Goal: Task Accomplishment & Management: Use online tool/utility

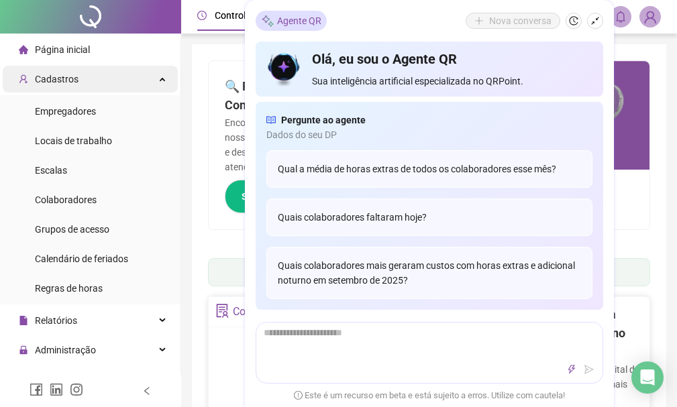
click at [54, 80] on span "Cadastros" at bounding box center [57, 79] width 44 height 11
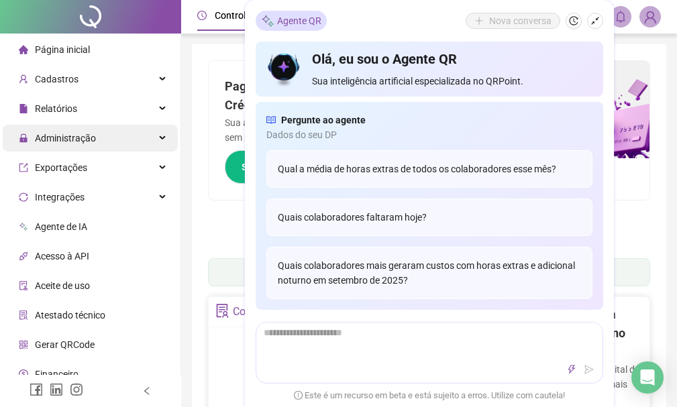
click at [66, 135] on span "Administração" at bounding box center [65, 138] width 61 height 11
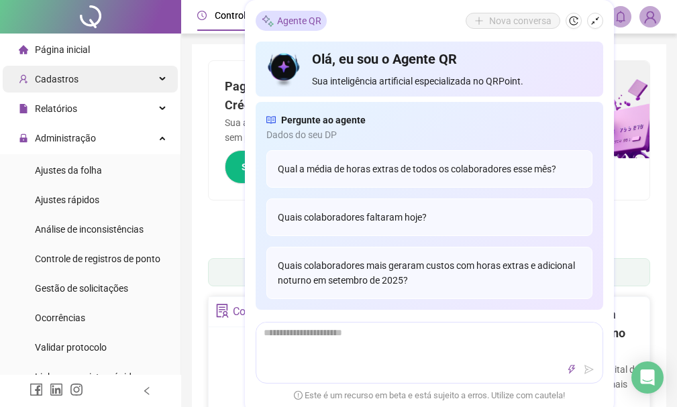
click at [64, 74] on span "Cadastros" at bounding box center [57, 79] width 44 height 11
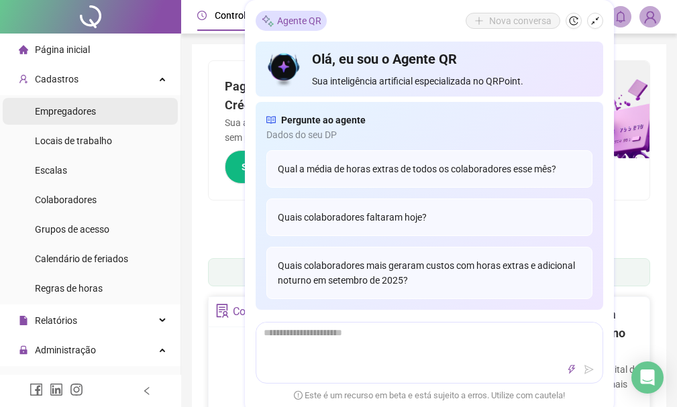
click at [77, 107] on span "Empregadores" at bounding box center [65, 111] width 61 height 11
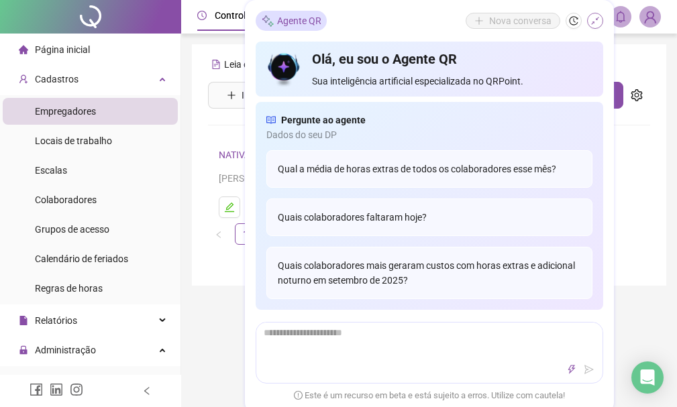
click at [597, 22] on icon "shrink" at bounding box center [595, 20] width 9 height 9
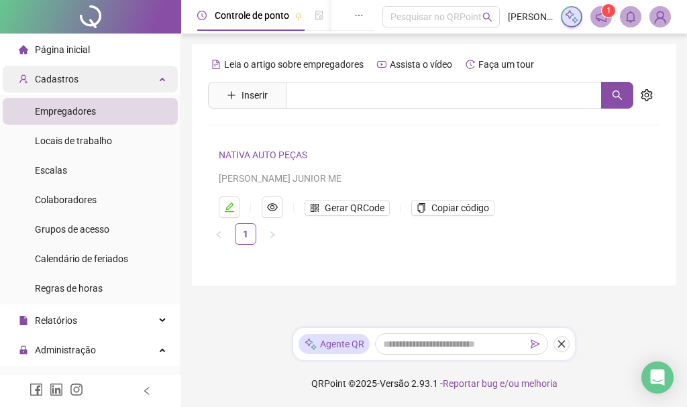
click at [70, 75] on span "Cadastros" at bounding box center [57, 79] width 44 height 11
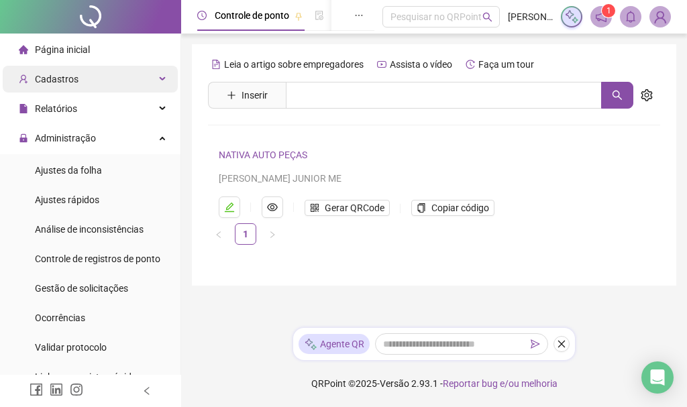
click at [70, 75] on span "Cadastros" at bounding box center [57, 79] width 44 height 11
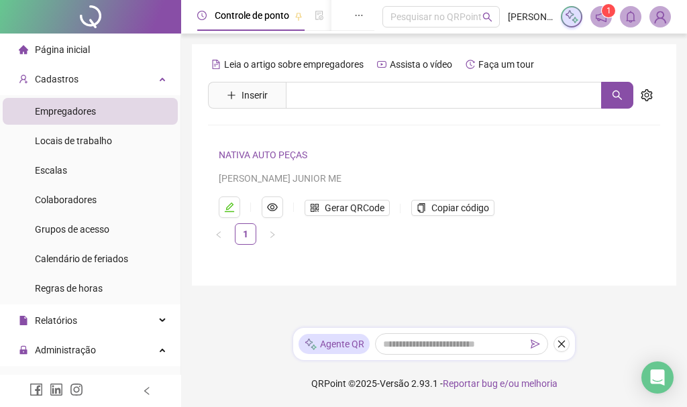
click at [280, 154] on link "NATIVA AUTO PEÇAS" at bounding box center [263, 155] width 89 height 11
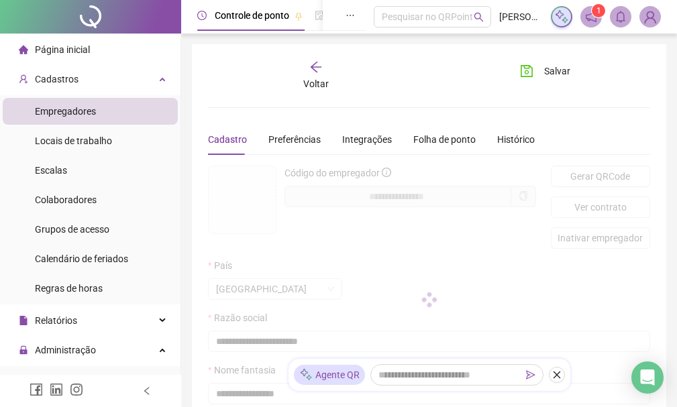
type input "**********"
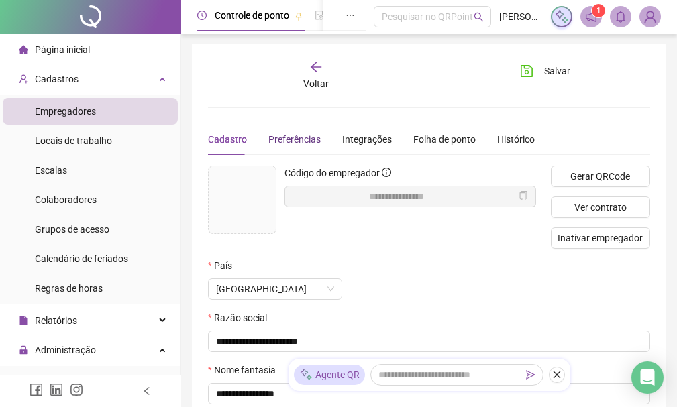
click at [295, 139] on span "Preferências" at bounding box center [294, 139] width 52 height 11
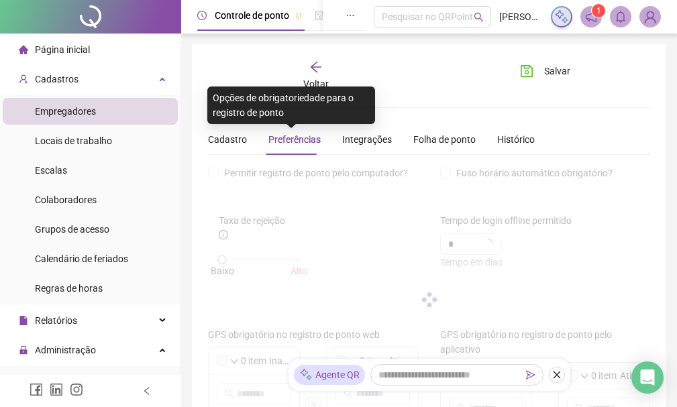
click at [297, 135] on span "Preferências" at bounding box center [294, 139] width 52 height 11
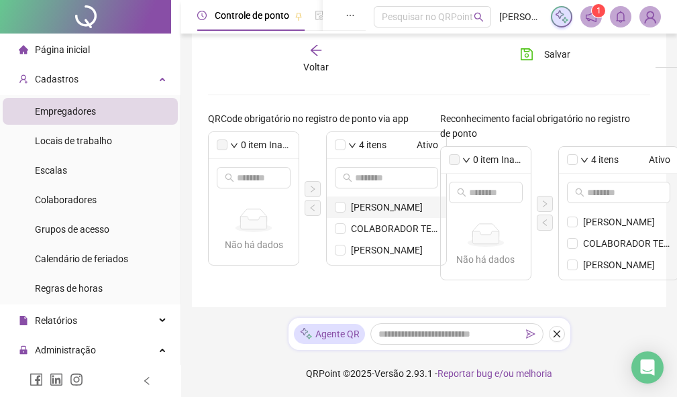
scroll to position [17, 0]
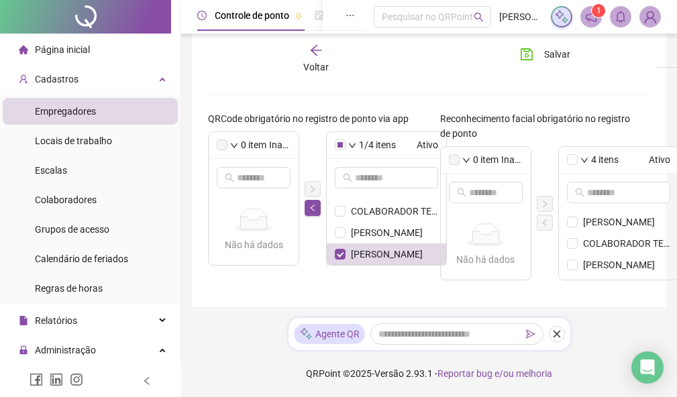
click at [453, 160] on label at bounding box center [454, 159] width 11 height 11
click at [481, 193] on input "text" at bounding box center [486, 192] width 35 height 15
type input "********"
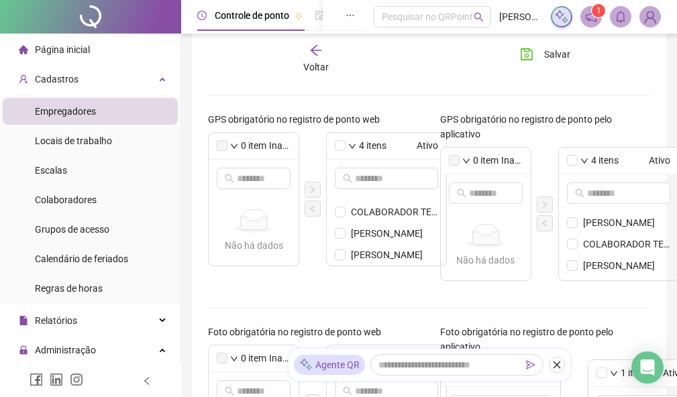
scroll to position [239, 0]
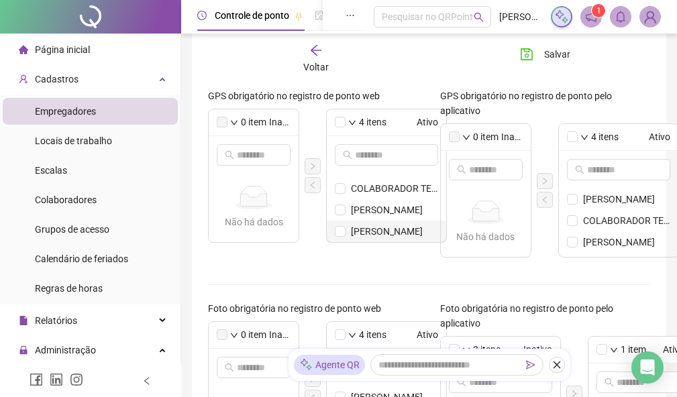
click at [347, 231] on li "[PERSON_NAME]" at bounding box center [386, 231] width 119 height 21
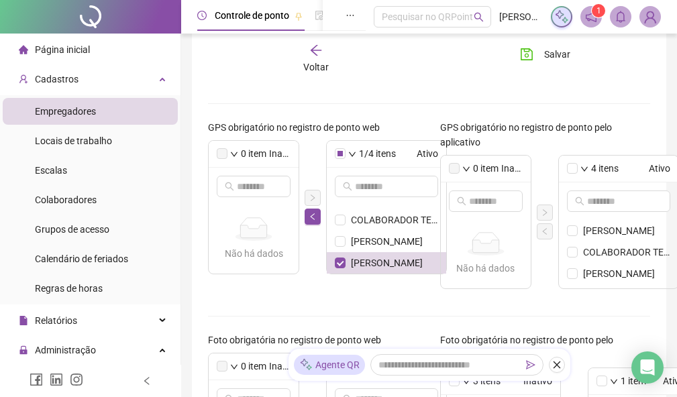
scroll to position [172, 0]
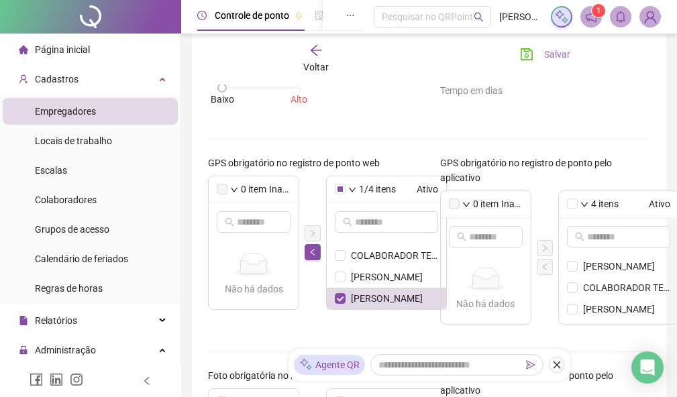
click at [546, 44] on div "Voltar Salvar" at bounding box center [429, 59] width 453 height 51
click at [546, 48] on span "Salvar" at bounding box center [557, 54] width 26 height 15
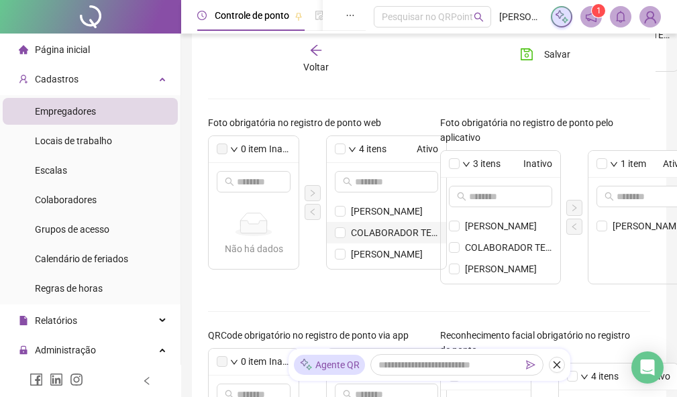
scroll to position [440, 0]
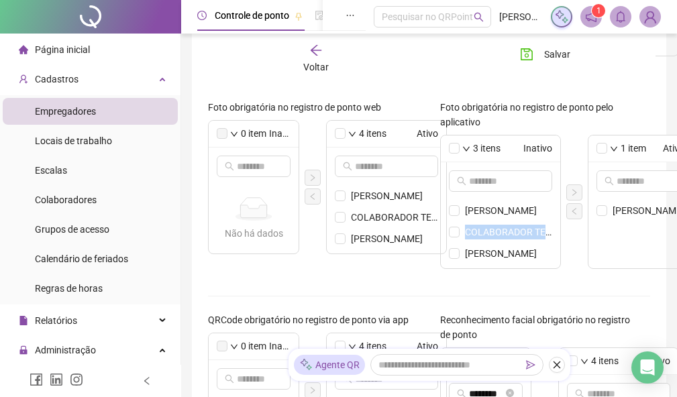
drag, startPoint x: 441, startPoint y: 228, endPoint x: 440, endPoint y: 246, distance: 18.2
click at [440, 246] on div "3 itens Inativo ALESSANDRA SANTOS DOMINGOS COLABORADOR TESTE KALYSON ALVES BUENO" at bounding box center [500, 202] width 121 height 134
click at [437, 245] on div "Foto obrigatória no registro de ponto pelo aplicativo 3 itens Inativo ALESSANDR…" at bounding box center [546, 190] width 232 height 180
click at [438, 248] on div "Foto obrigatória no registro de ponto pelo aplicativo 3 itens Inativo ALESSANDR…" at bounding box center [546, 190] width 232 height 180
click at [441, 245] on li "[PERSON_NAME]" at bounding box center [500, 253] width 119 height 21
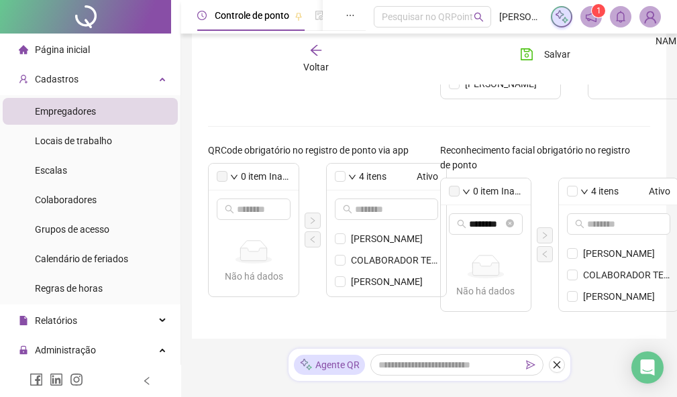
scroll to position [642, 0]
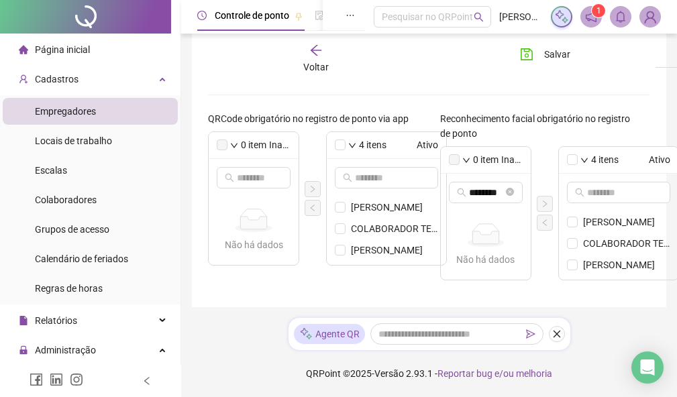
drag, startPoint x: 440, startPoint y: 246, endPoint x: 440, endPoint y: 282, distance: 35.6
click at [440, 282] on div "Reconhecimento facial obrigatório no registro de ponto 0 item Inativo ******** …" at bounding box center [546, 201] width 232 height 180
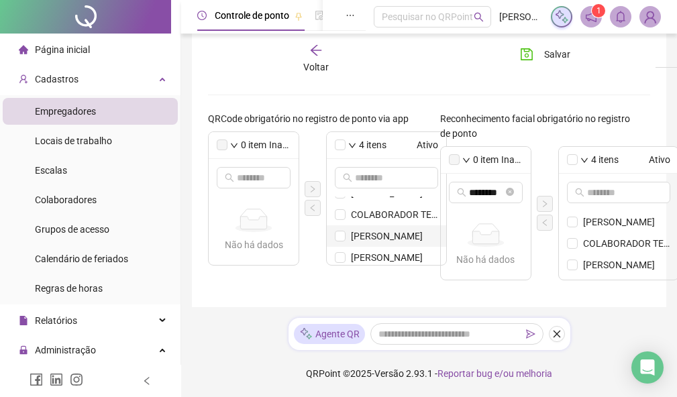
scroll to position [17, 0]
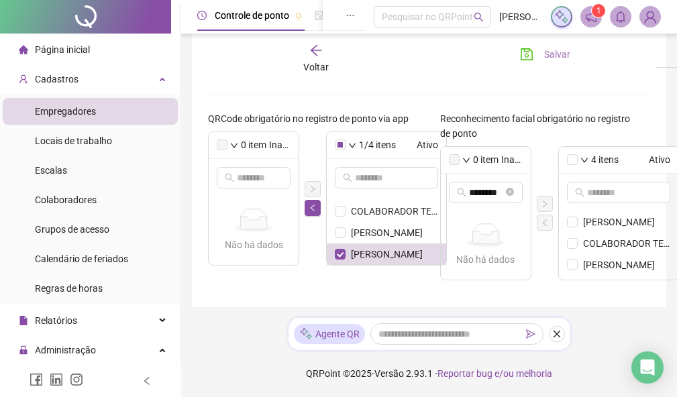
click at [552, 51] on span "Salvar" at bounding box center [557, 54] width 26 height 15
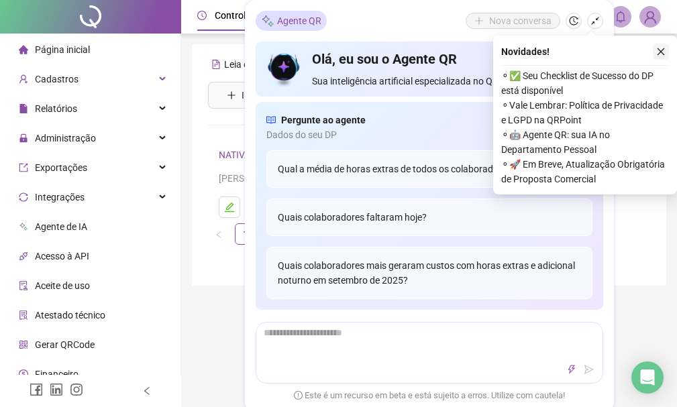
click at [669, 54] on button "button" at bounding box center [661, 52] width 16 height 16
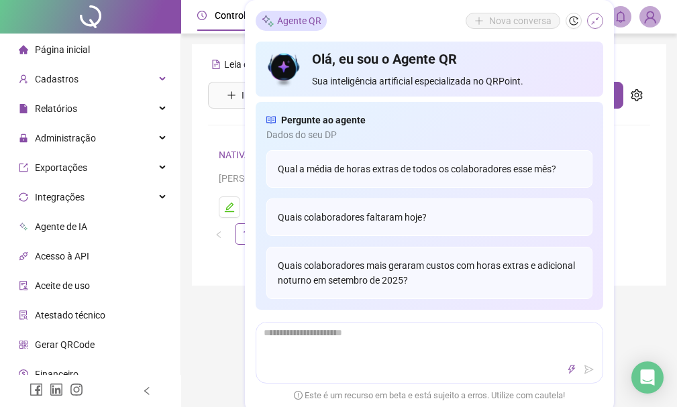
click at [595, 19] on icon "shrink" at bounding box center [595, 20] width 9 height 9
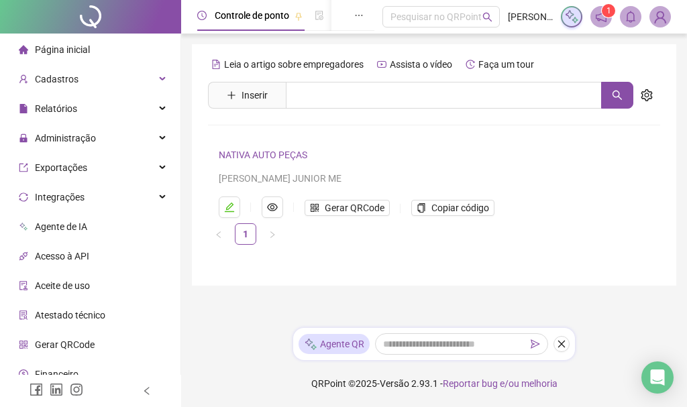
click at [272, 153] on link "NATIVA AUTO PEÇAS" at bounding box center [263, 155] width 89 height 11
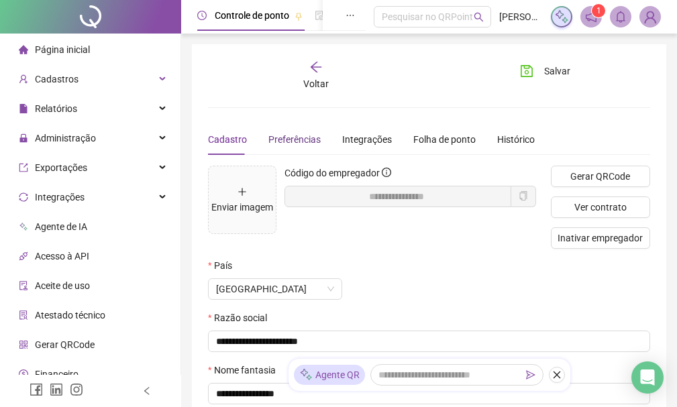
click at [305, 144] on span "Preferências" at bounding box center [294, 139] width 52 height 11
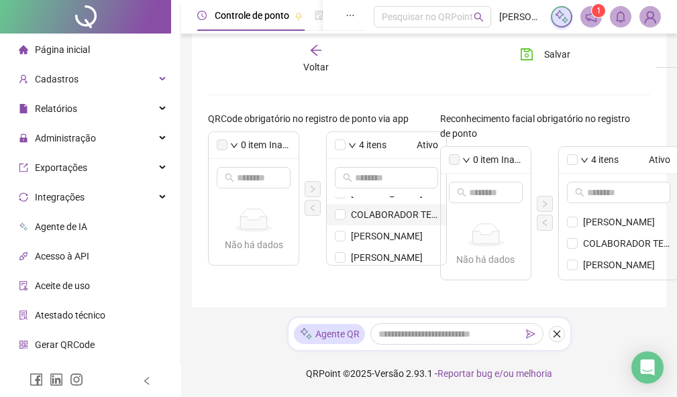
scroll to position [17, 0]
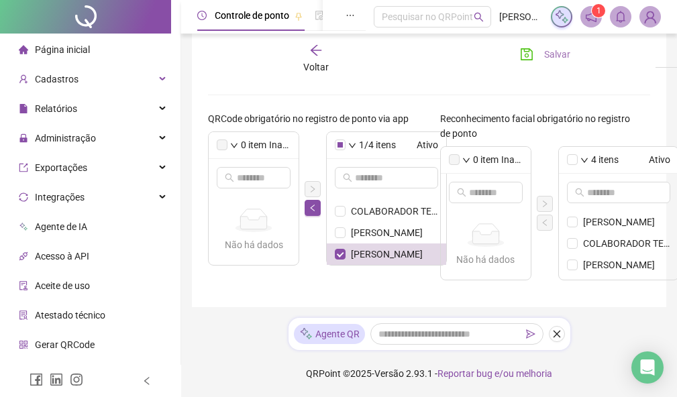
click at [565, 60] on span "Salvar" at bounding box center [557, 54] width 26 height 15
click at [310, 212] on icon "left" at bounding box center [313, 208] width 8 height 8
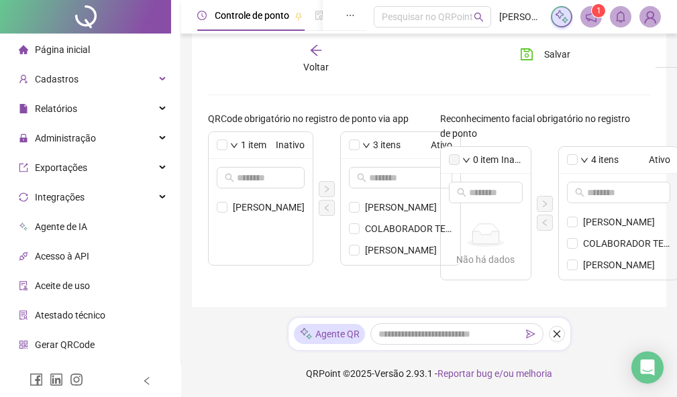
scroll to position [0, 0]
click at [556, 173] on div "0 item Inativo Não há dados Não há dados 4 itens Ativo [PERSON_NAME] DOMINGOS C…" at bounding box center [545, 213] width 211 height 134
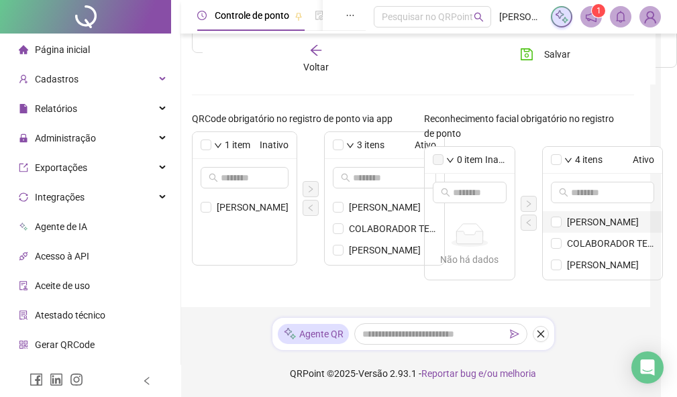
scroll to position [17, 0]
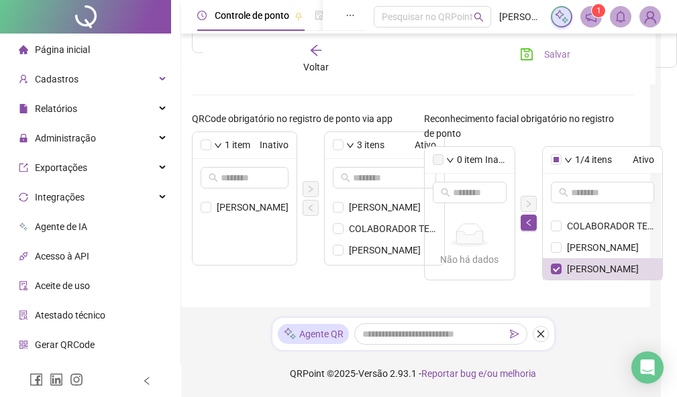
click at [532, 47] on button "Salvar" at bounding box center [545, 54] width 70 height 21
click at [525, 220] on icon "left" at bounding box center [529, 223] width 8 height 8
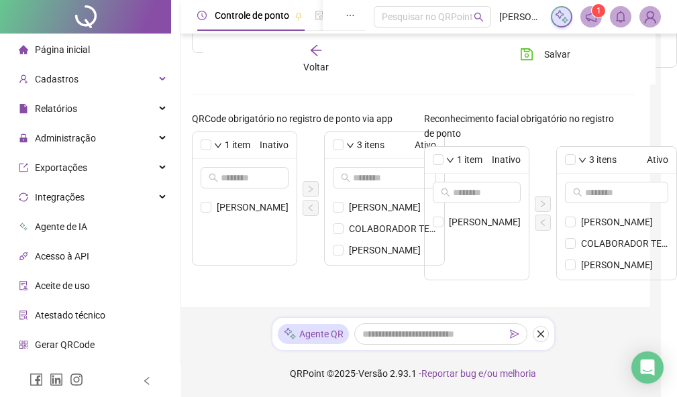
scroll to position [0, 0]
click at [593, 193] on input "text" at bounding box center [617, 192] width 64 height 15
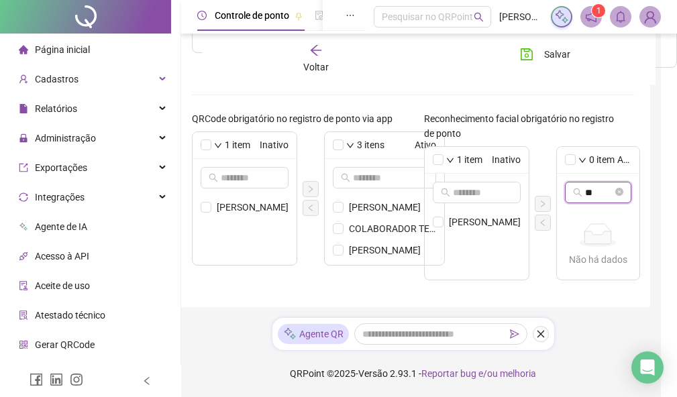
type input "**"
click at [618, 133] on label "Reconhecimento facial obrigatório no registro de ponto" at bounding box center [529, 126] width 211 height 30
click at [456, 194] on input "text" at bounding box center [477, 192] width 49 height 15
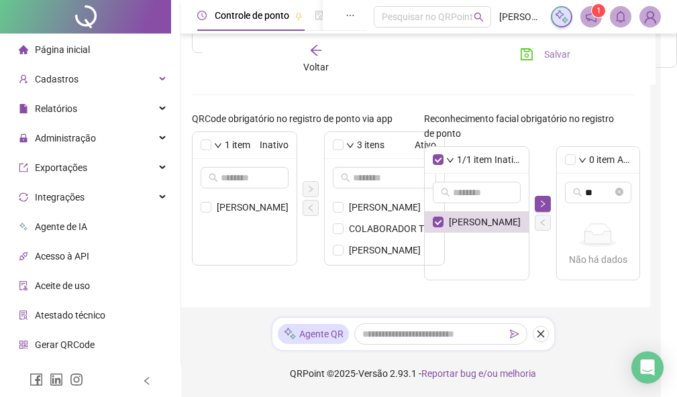
click at [547, 52] on span "Salvar" at bounding box center [557, 54] width 26 height 15
click at [541, 197] on button "button" at bounding box center [543, 204] width 16 height 16
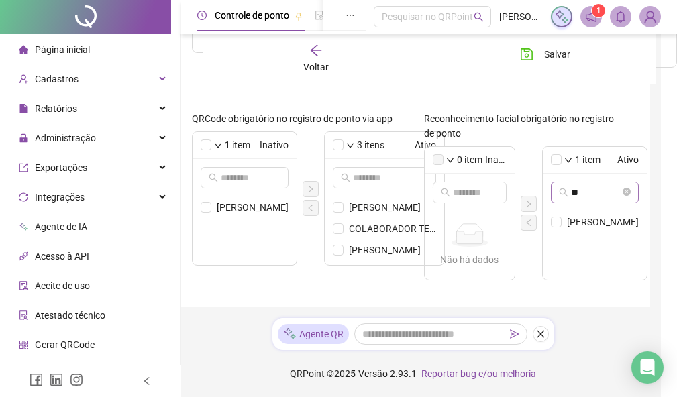
click at [631, 193] on span "**" at bounding box center [595, 192] width 88 height 21
click at [626, 193] on icon "close-circle" at bounding box center [627, 192] width 8 height 8
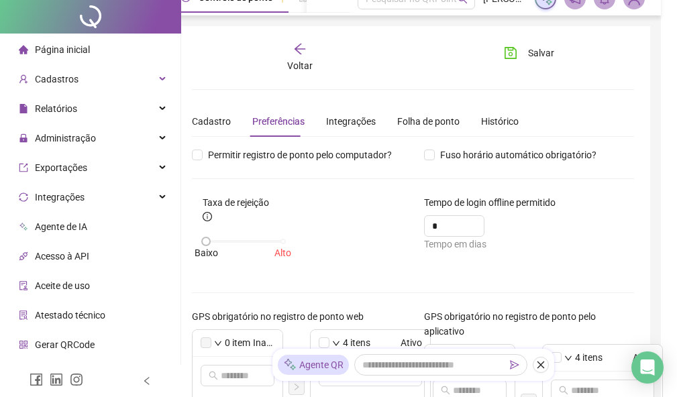
scroll to position [0, 32]
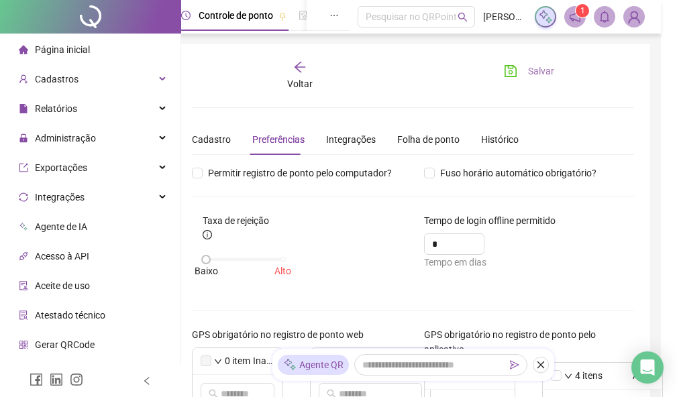
click at [509, 67] on button "Salvar" at bounding box center [529, 70] width 70 height 21
click at [415, 138] on div "Folha de ponto" at bounding box center [428, 139] width 62 height 15
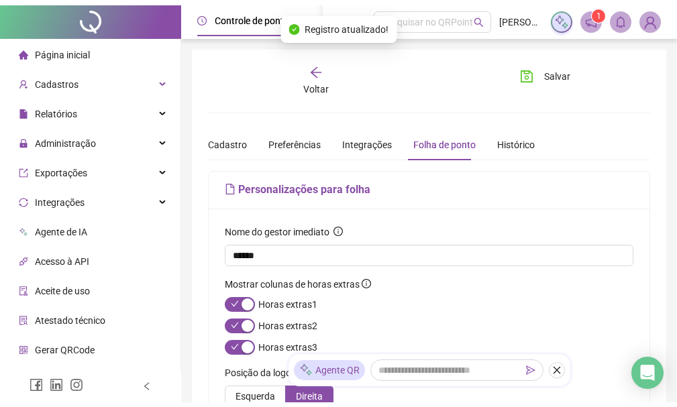
scroll to position [0, 0]
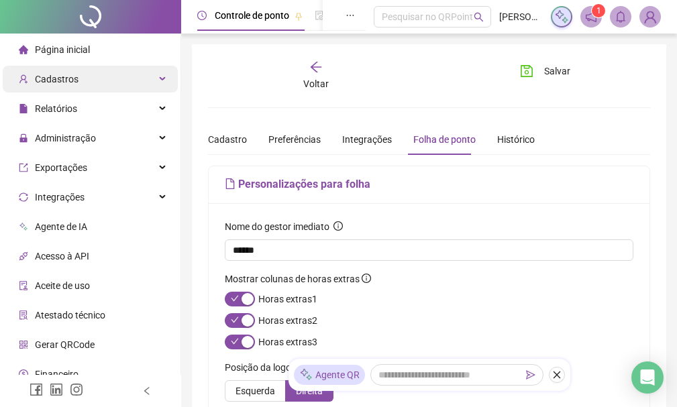
click at [70, 79] on span "Cadastros" at bounding box center [57, 79] width 44 height 11
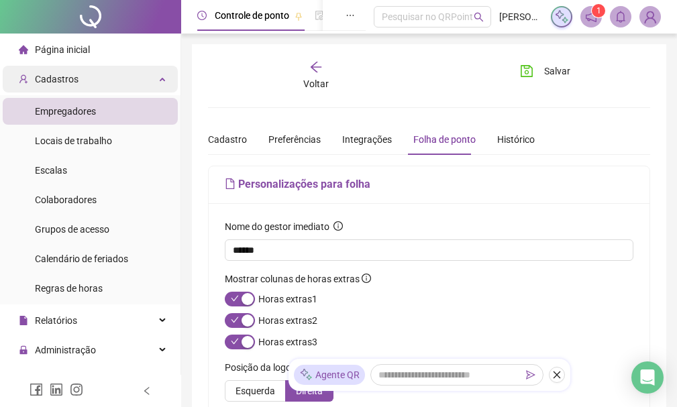
click at [70, 79] on span "Cadastros" at bounding box center [57, 79] width 44 height 11
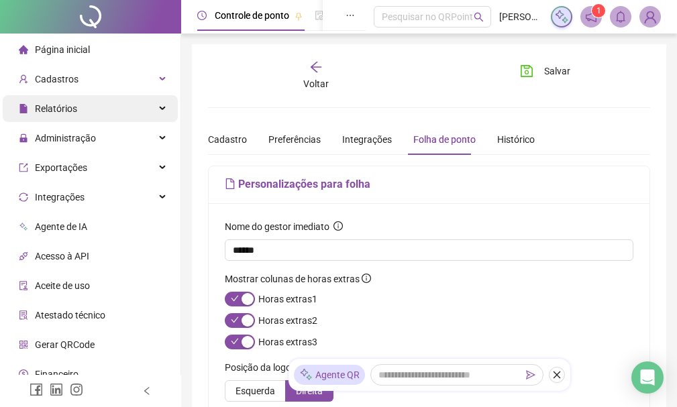
click at [61, 111] on span "Relatórios" at bounding box center [56, 108] width 42 height 11
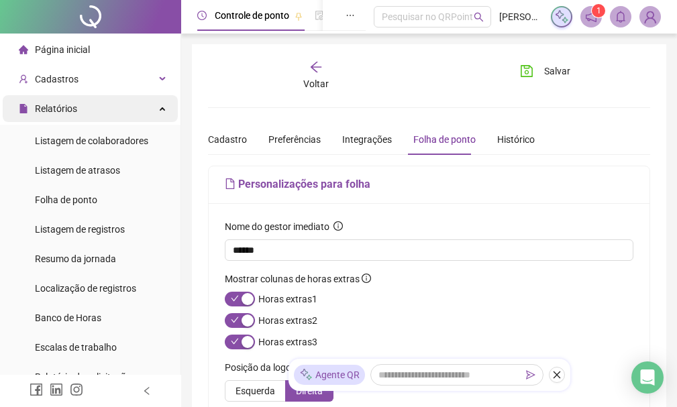
click at [61, 111] on span "Relatórios" at bounding box center [56, 108] width 42 height 11
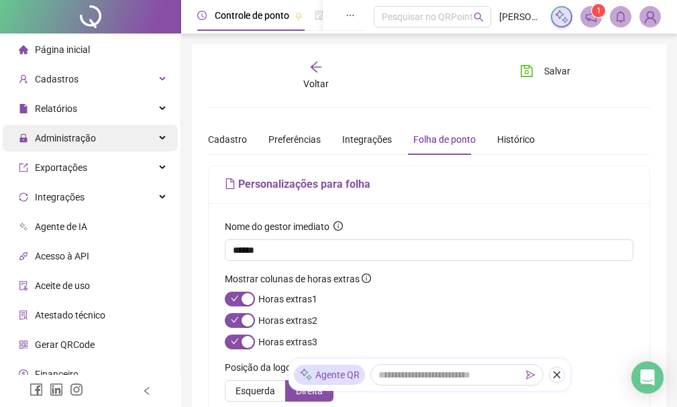
click at [72, 143] on span "Administração" at bounding box center [65, 138] width 61 height 11
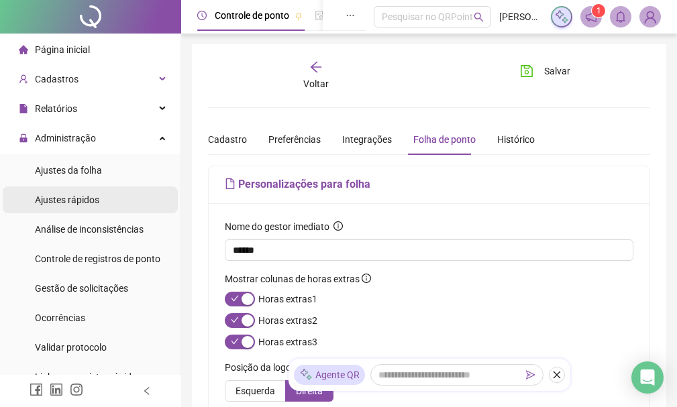
drag, startPoint x: 70, startPoint y: 197, endPoint x: 160, endPoint y: 197, distance: 89.9
click at [70, 198] on span "Ajustes rápidos" at bounding box center [67, 200] width 64 height 11
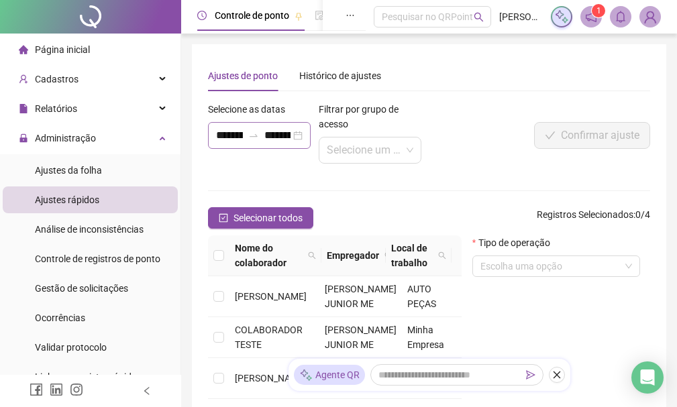
click at [301, 136] on div "**********" at bounding box center [259, 135] width 103 height 27
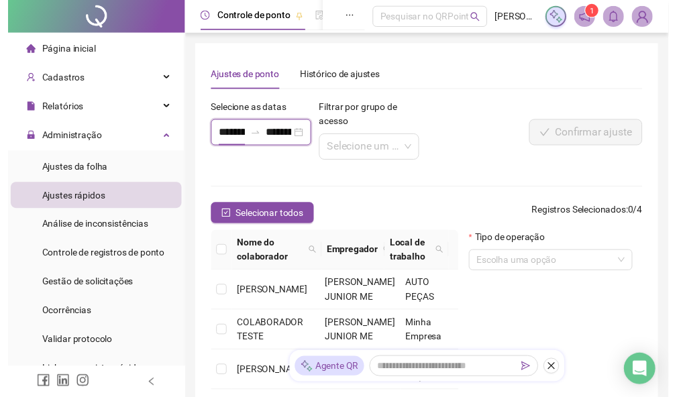
scroll to position [0, 28]
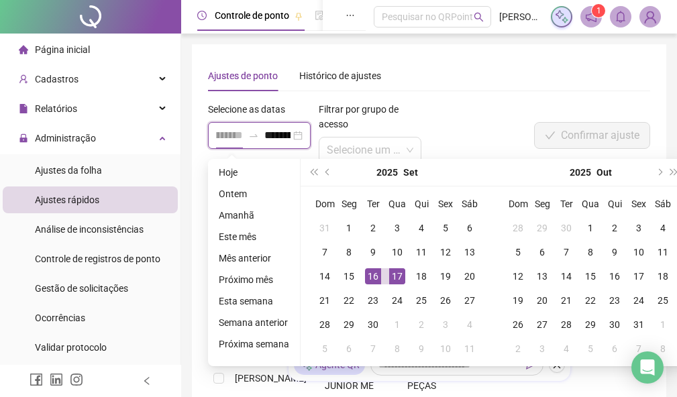
type input "**********"
click at [373, 276] on div "16" at bounding box center [373, 276] width 16 height 16
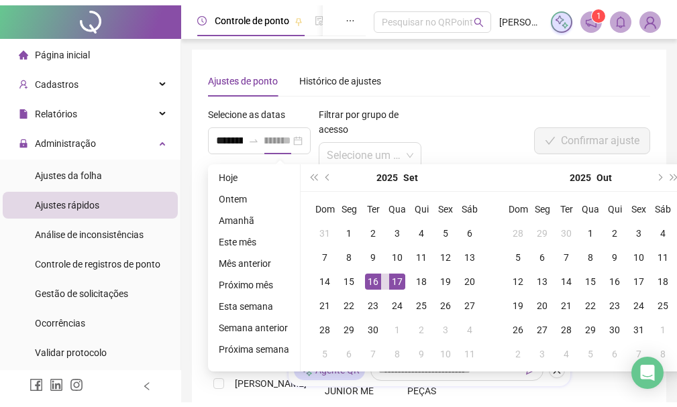
scroll to position [0, 0]
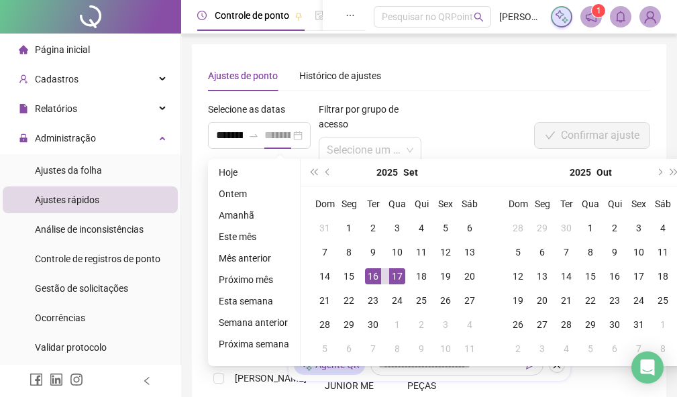
type input "**********"
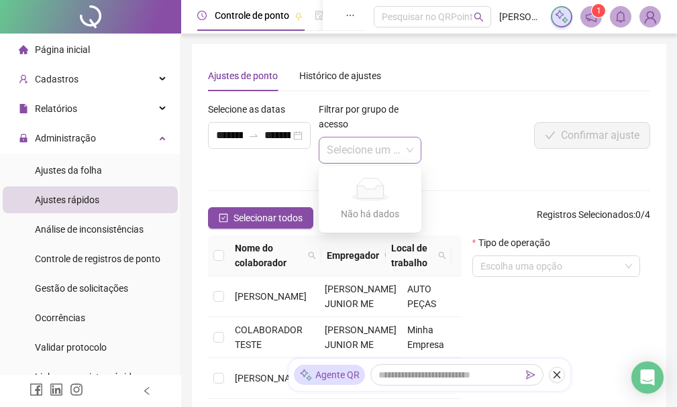
click at [402, 152] on span at bounding box center [370, 151] width 87 height 26
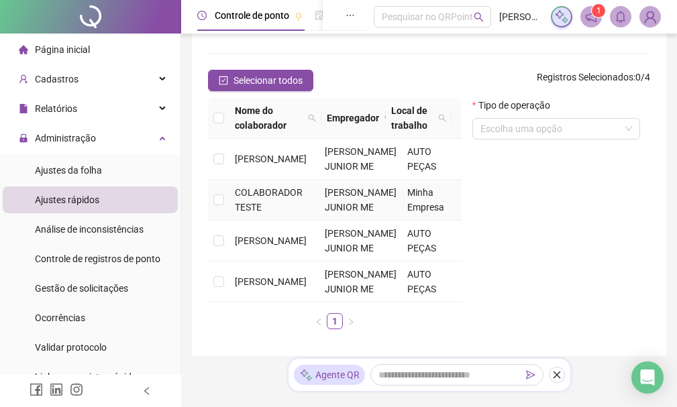
scroll to position [201, 0]
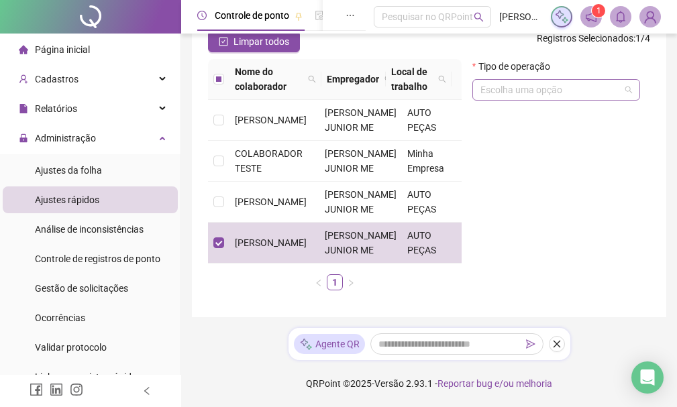
click at [622, 80] on span at bounding box center [557, 90] width 152 height 20
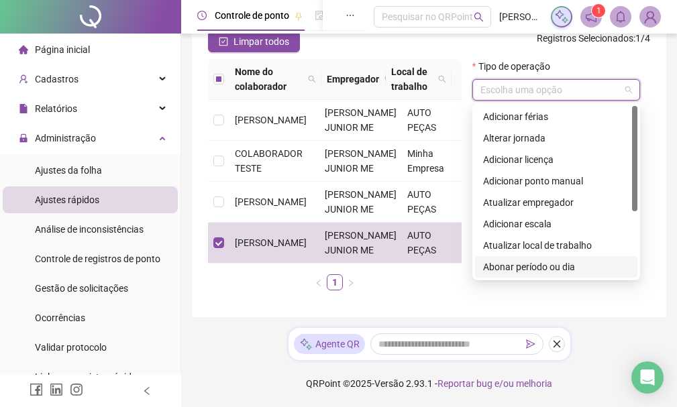
click at [519, 276] on div "Tipo de operação Escolha uma opção" at bounding box center [561, 180] width 189 height 242
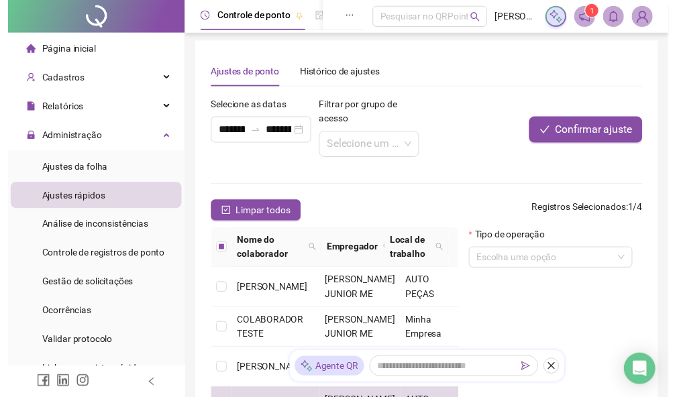
scroll to position [0, 0]
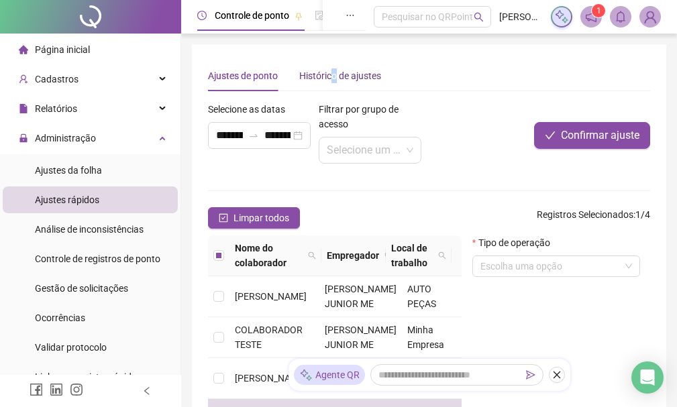
drag, startPoint x: 334, startPoint y: 70, endPoint x: 337, endPoint y: 76, distance: 6.9
click at [336, 75] on div "Histórico de ajustes" at bounding box center [340, 75] width 82 height 15
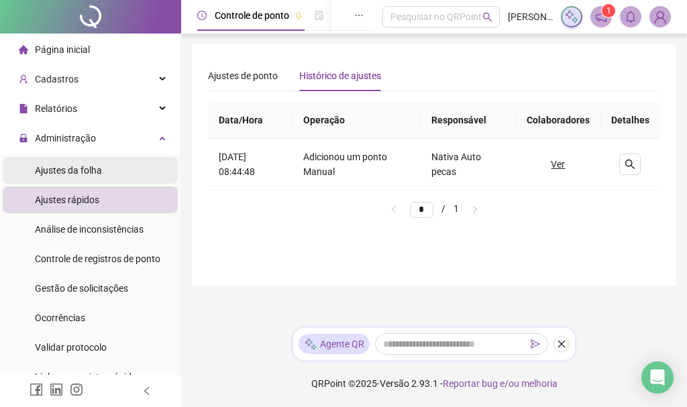
click at [68, 170] on span "Ajustes da folha" at bounding box center [68, 170] width 67 height 11
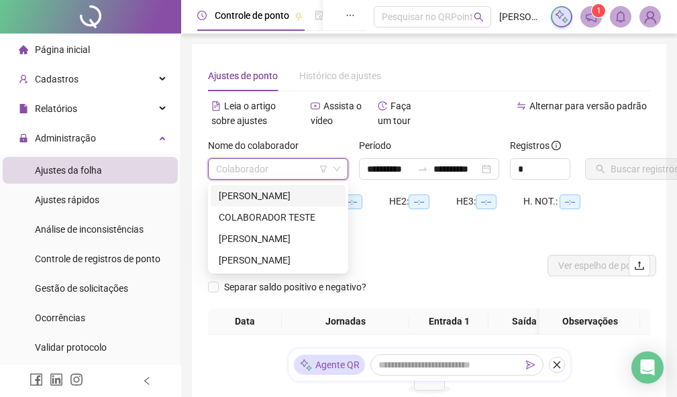
click at [293, 165] on input "search" at bounding box center [272, 169] width 112 height 20
type input "*"
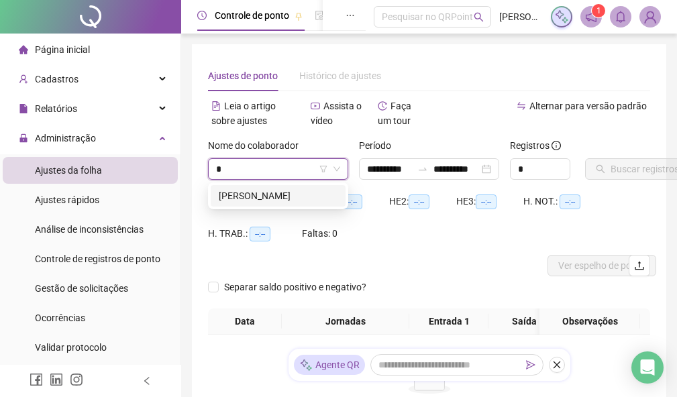
click at [288, 202] on div "[PERSON_NAME]" at bounding box center [278, 196] width 119 height 15
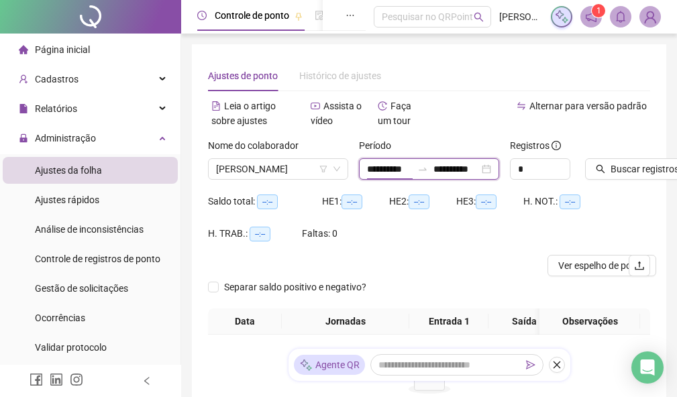
scroll to position [0, 2]
drag, startPoint x: 367, startPoint y: 169, endPoint x: 411, endPoint y: 174, distance: 44.5
click at [411, 174] on input "**********" at bounding box center [390, 169] width 46 height 15
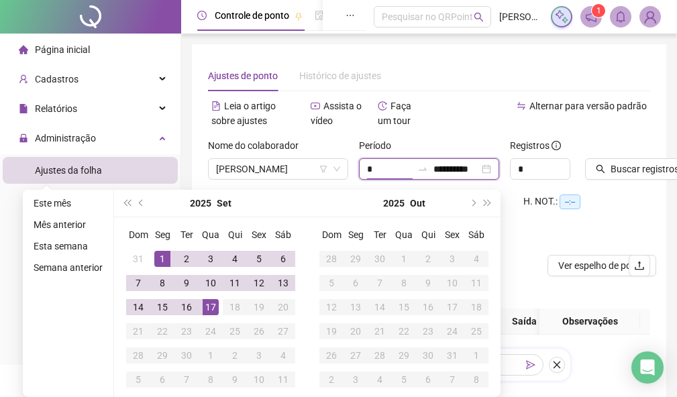
scroll to position [0, 0]
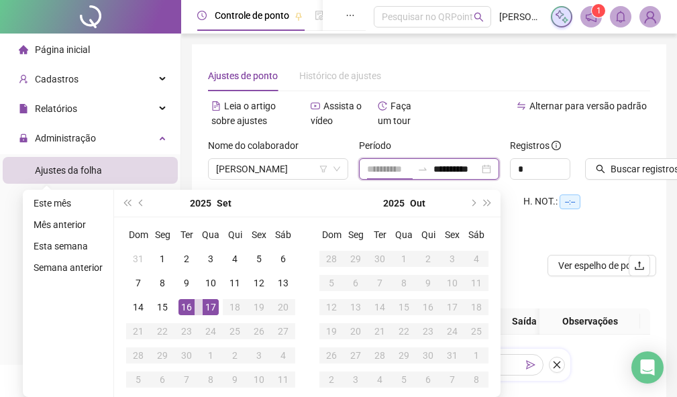
type input "**********"
click at [185, 315] on td "16" at bounding box center [187, 307] width 24 height 24
drag, startPoint x: 435, startPoint y: 168, endPoint x: 553, endPoint y: 178, distance: 118.5
click at [553, 178] on div "**********" at bounding box center [429, 164] width 453 height 52
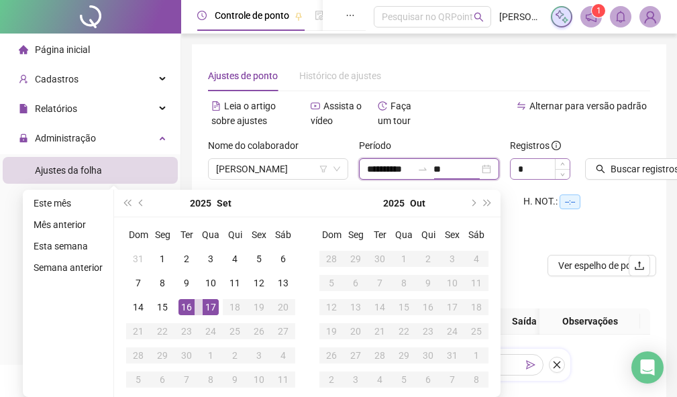
scroll to position [0, 0]
type input "*"
click at [492, 166] on div "**********" at bounding box center [429, 168] width 140 height 21
click at [485, 171] on div "**********" at bounding box center [429, 168] width 140 height 21
click at [445, 175] on input at bounding box center [457, 169] width 46 height 15
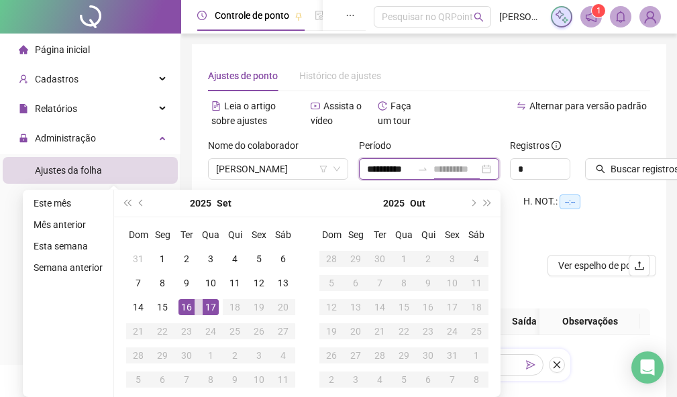
click at [445, 175] on input at bounding box center [457, 169] width 46 height 15
type input "**********"
click at [190, 306] on div "16" at bounding box center [187, 307] width 16 height 16
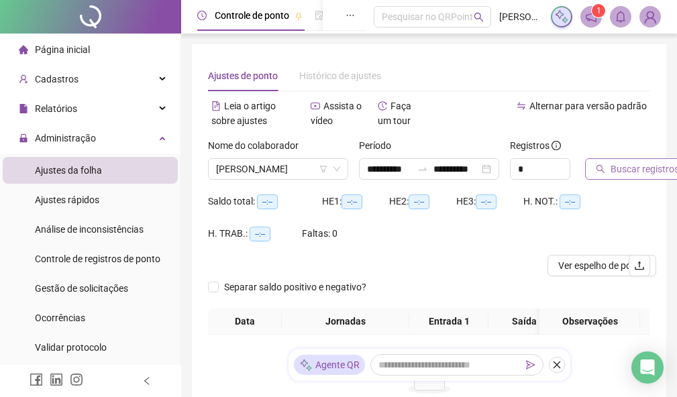
click at [634, 168] on span "Buscar registros" at bounding box center [645, 169] width 68 height 15
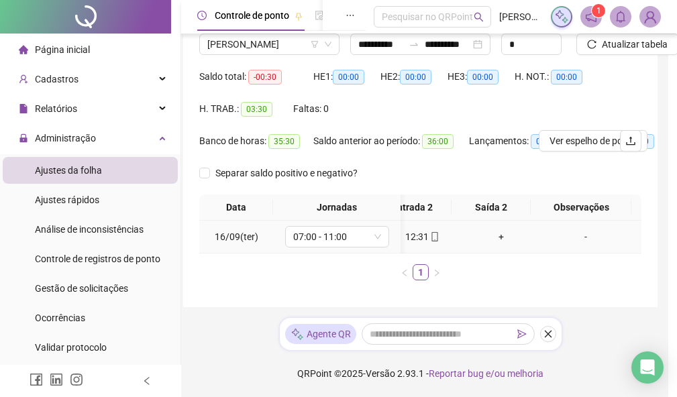
click at [487, 230] on div "+" at bounding box center [501, 237] width 68 height 15
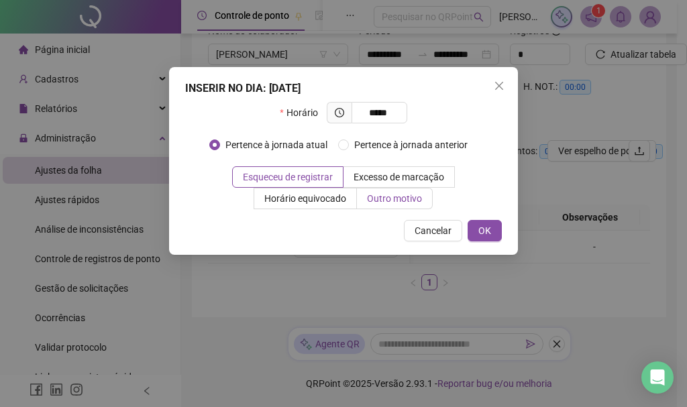
type input "*****"
click at [399, 202] on span "Outro motivo" at bounding box center [394, 198] width 55 height 11
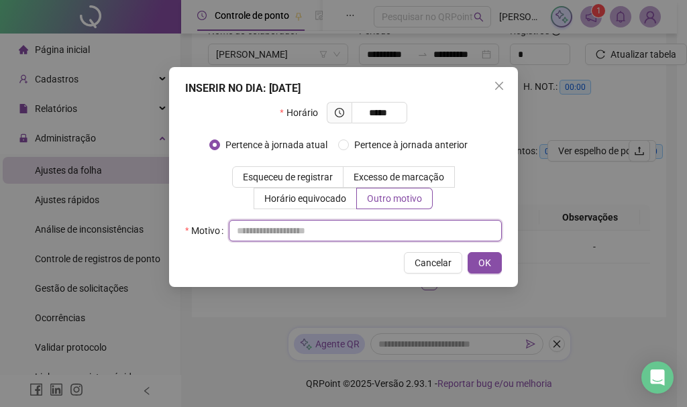
click at [299, 235] on input "text" at bounding box center [365, 230] width 273 height 21
type input "*"
type input "**********"
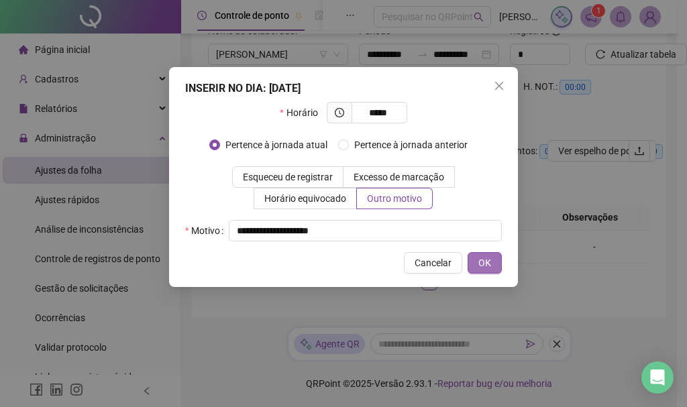
click at [477, 257] on button "OK" at bounding box center [485, 262] width 34 height 21
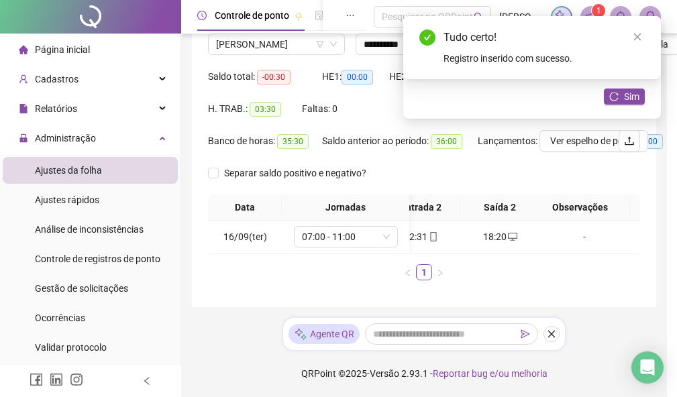
scroll to position [0, 177]
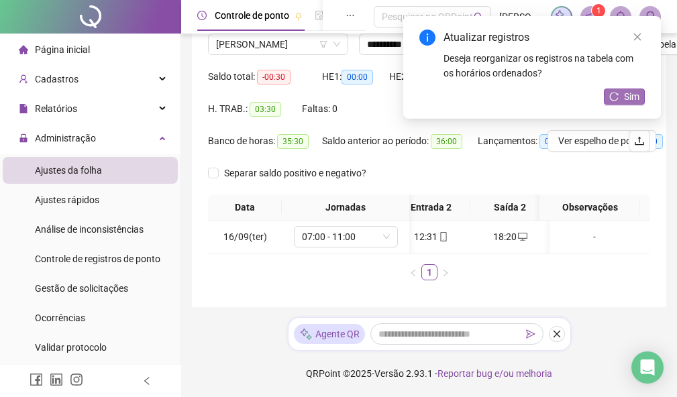
click at [622, 98] on button "Sim" at bounding box center [624, 97] width 41 height 16
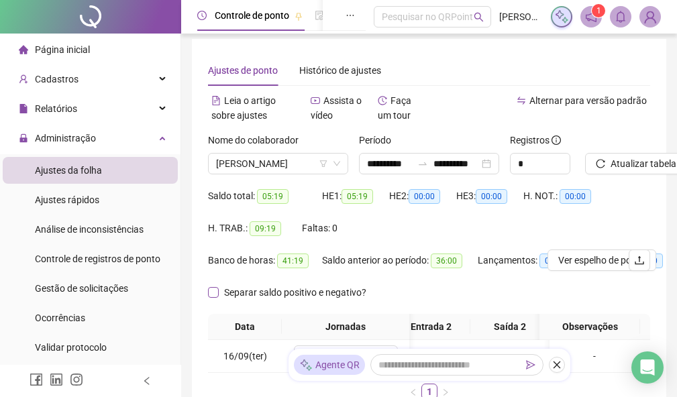
scroll to position [0, 0]
